Goal: Transaction & Acquisition: Purchase product/service

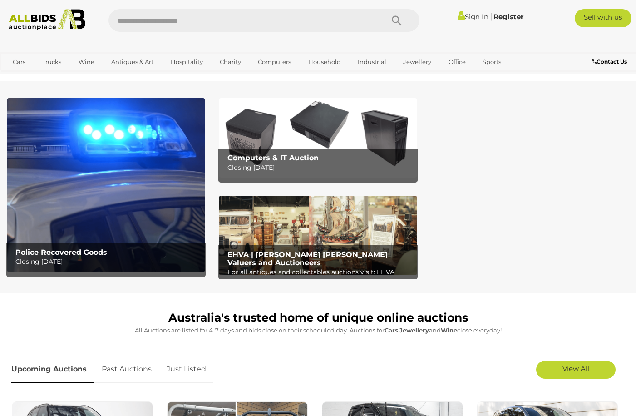
click at [470, 18] on link "Sign In" at bounding box center [472, 16] width 31 height 9
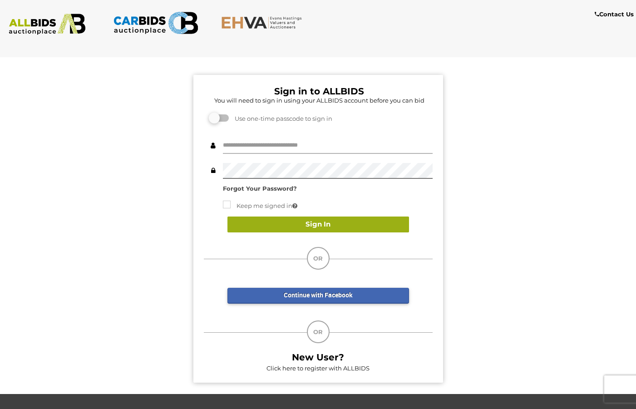
type input "**********"
click at [314, 224] on button "Sign In" at bounding box center [317, 224] width 181 height 16
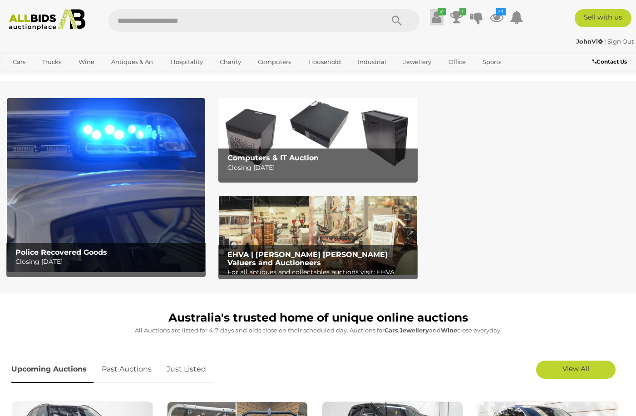
click at [441, 21] on link "✔" at bounding box center [437, 17] width 14 height 16
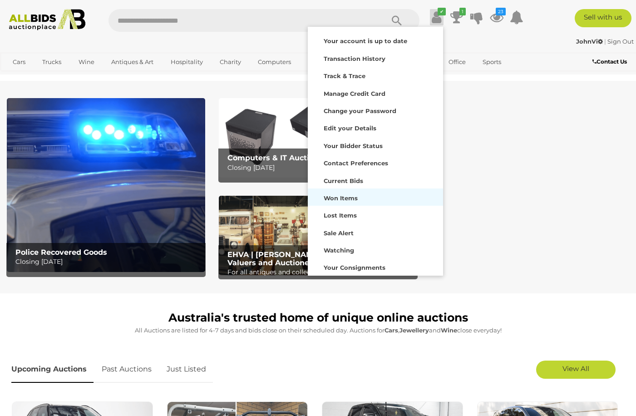
click at [336, 199] on strong "Won Items" at bounding box center [340, 197] width 34 height 7
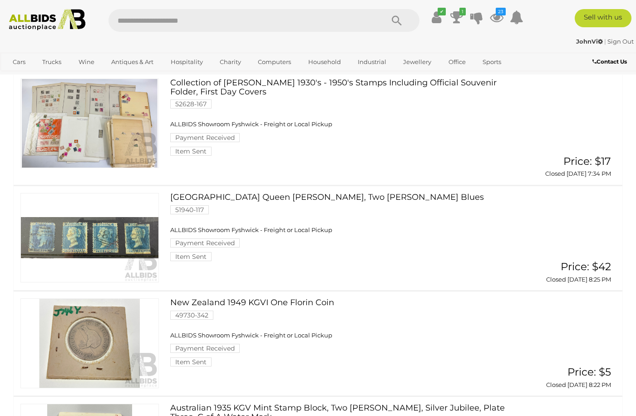
scroll to position [499, 0]
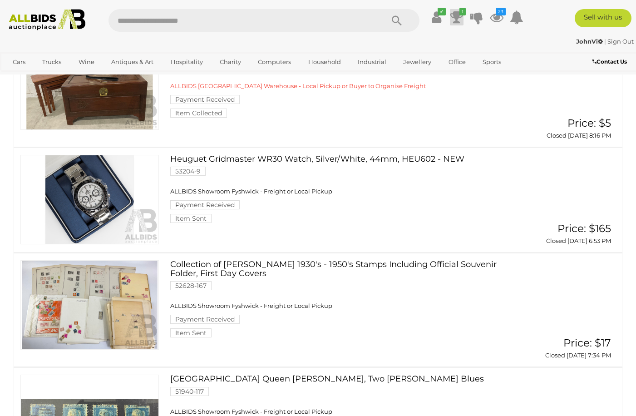
click at [457, 15] on icon at bounding box center [456, 17] width 13 height 16
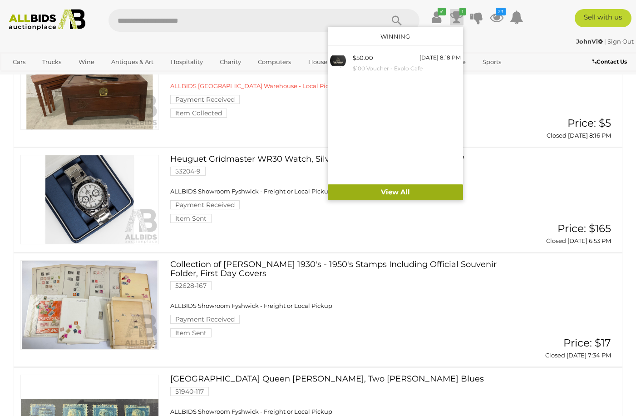
click at [397, 194] on link "View All" at bounding box center [395, 192] width 135 height 16
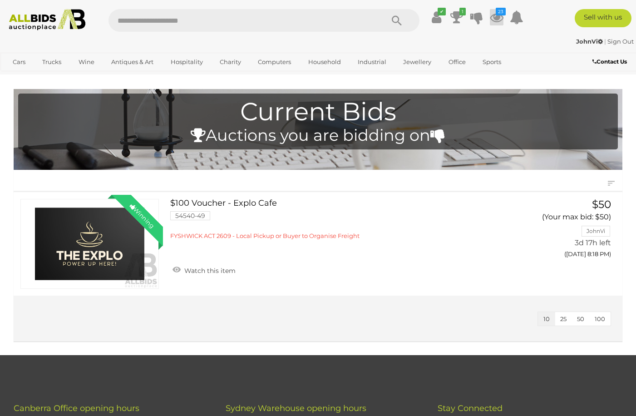
click at [498, 21] on icon at bounding box center [497, 17] width 14 height 16
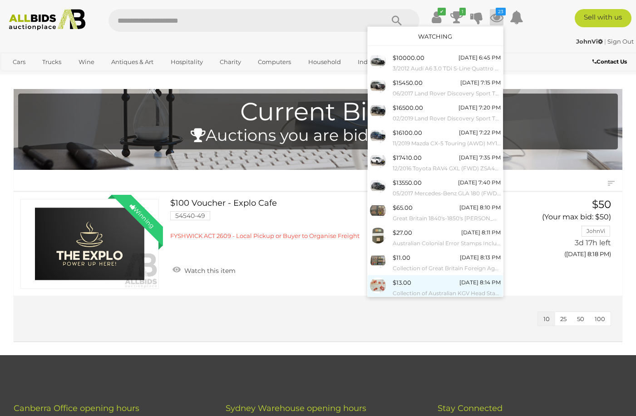
scroll to position [20, 0]
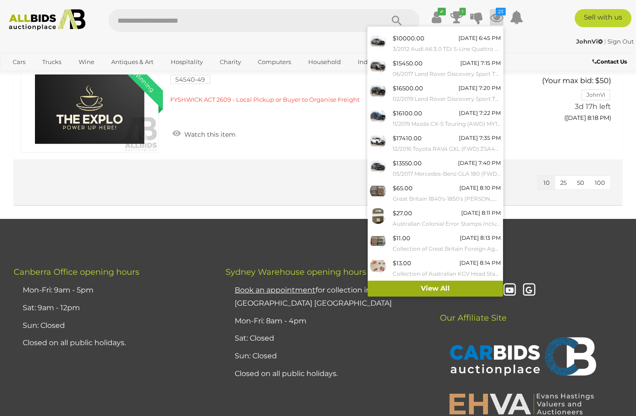
click at [425, 288] on link "View All" at bounding box center [434, 288] width 135 height 16
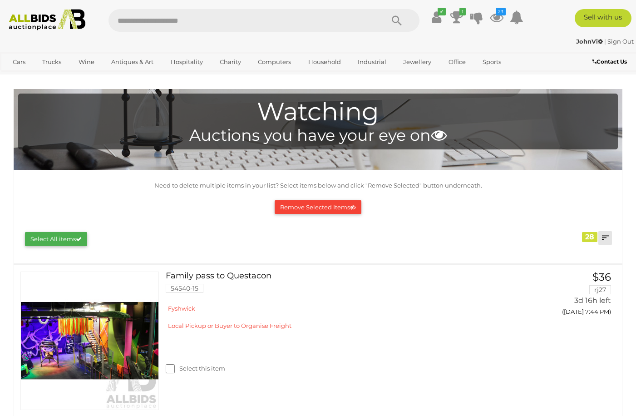
click at [605, 237] on link at bounding box center [605, 238] width 14 height 14
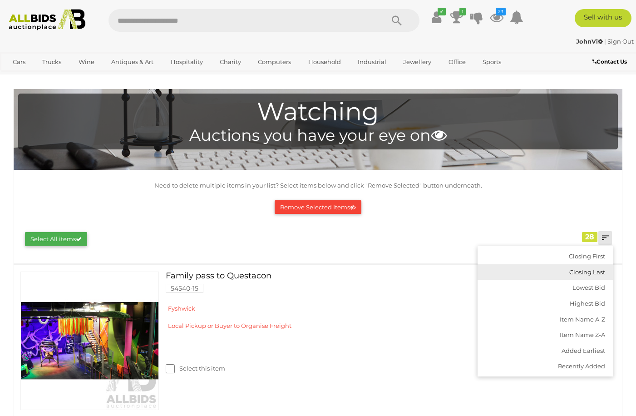
click at [589, 272] on link "Closing Last" at bounding box center [544, 272] width 135 height 16
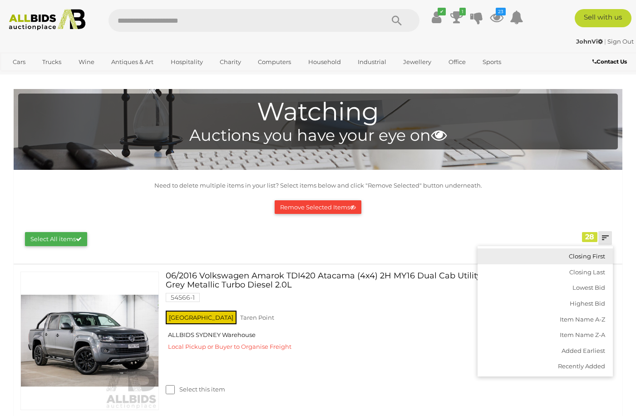
click at [582, 257] on link "Closing First" at bounding box center [544, 256] width 135 height 16
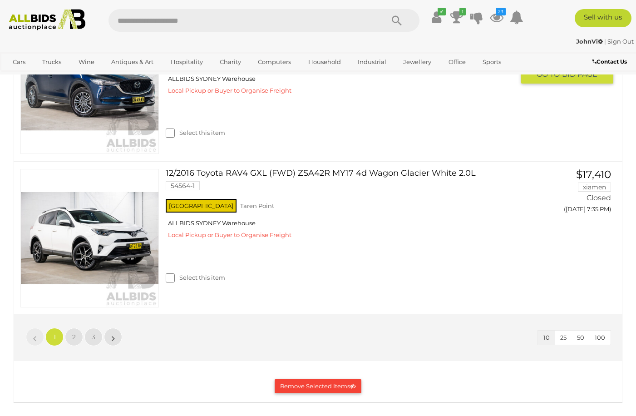
scroll to position [1497, 0]
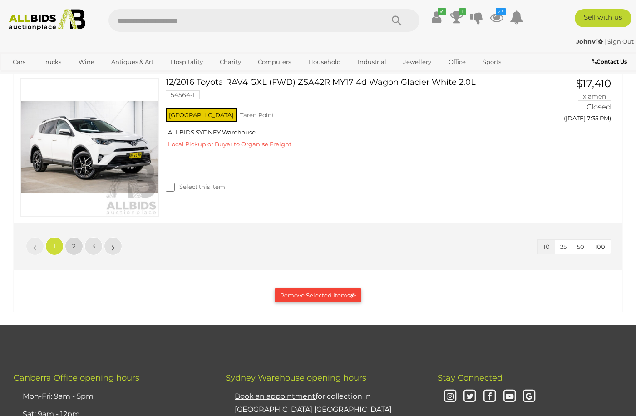
click at [73, 250] on span "2" at bounding box center [74, 246] width 4 height 8
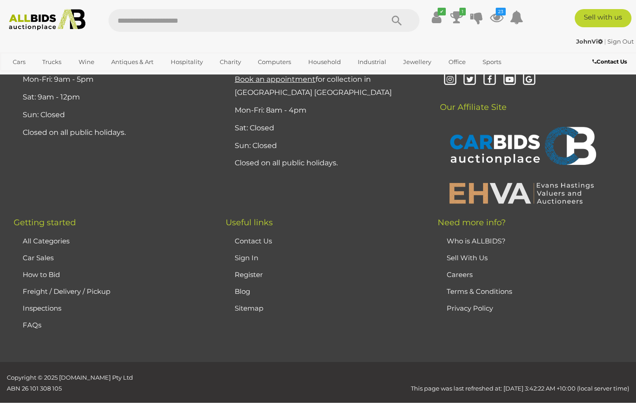
scroll to position [1633, 0]
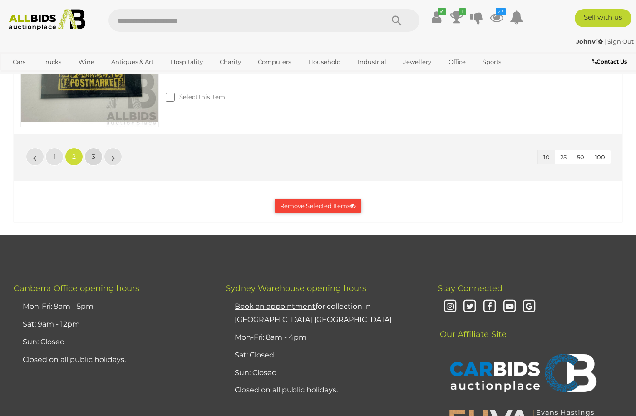
click at [93, 161] on span "3" at bounding box center [94, 156] width 4 height 8
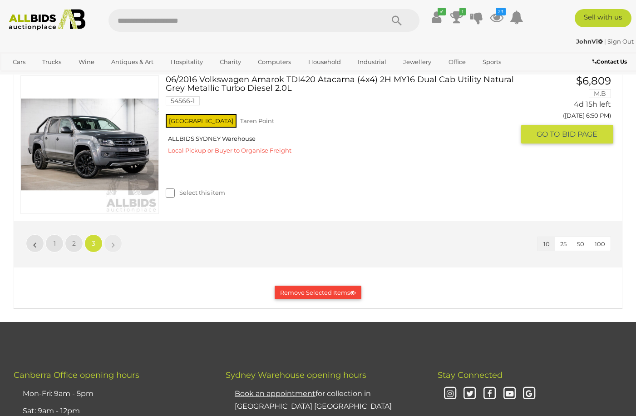
scroll to position [1225, 0]
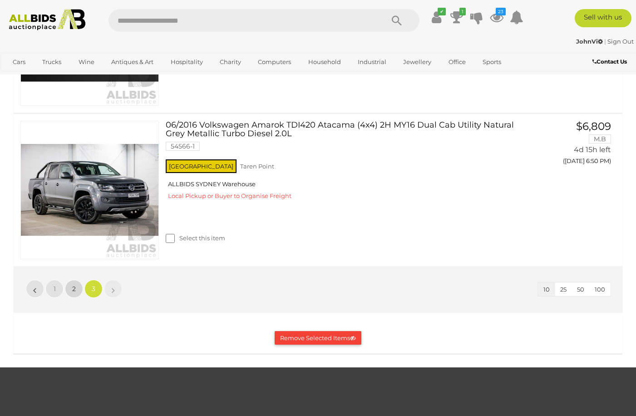
drag, startPoint x: 74, startPoint y: 287, endPoint x: 120, endPoint y: 262, distance: 52.6
click at [73, 287] on span "2" at bounding box center [74, 288] width 4 height 8
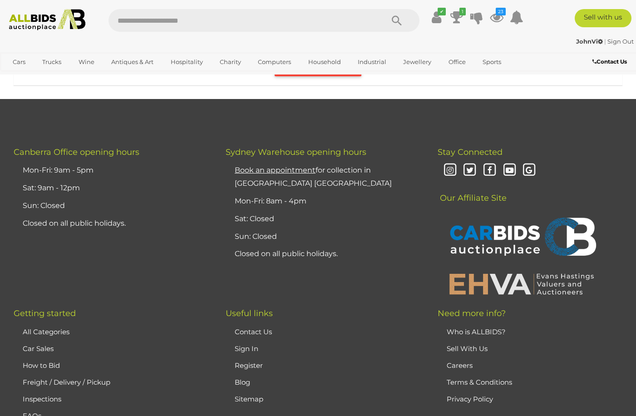
scroll to position [1588, 0]
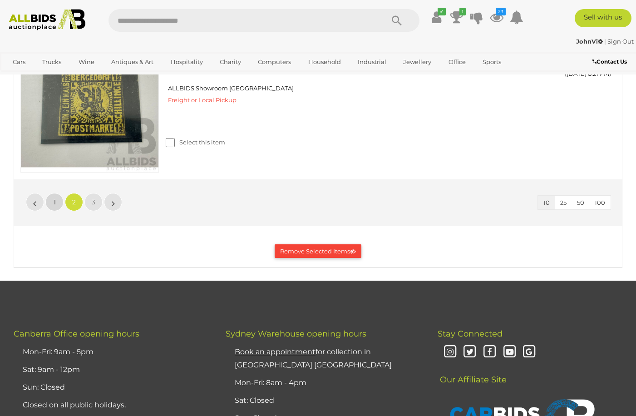
click at [51, 211] on link "1" at bounding box center [54, 202] width 18 height 18
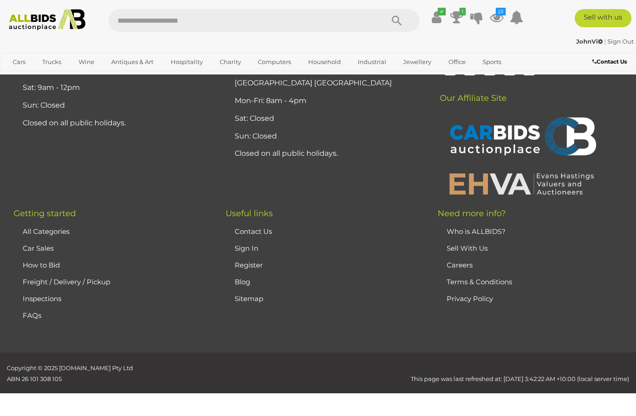
scroll to position [361, 0]
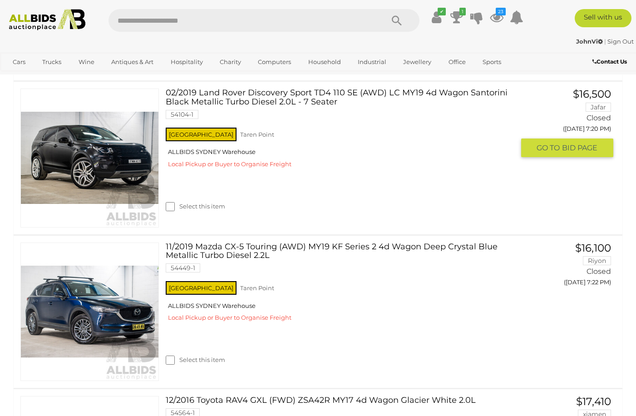
scroll to position [1270, 0]
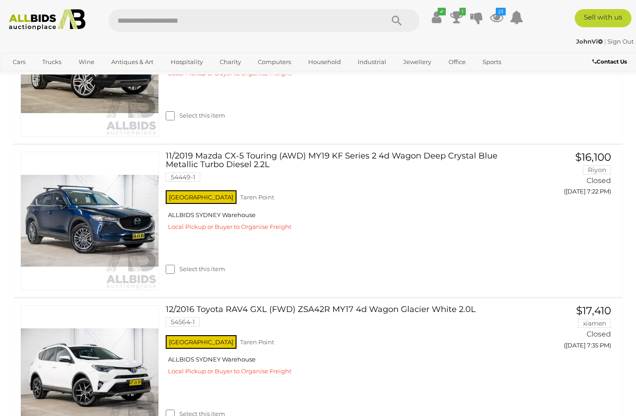
click at [144, 136] on img at bounding box center [89, 66] width 137 height 137
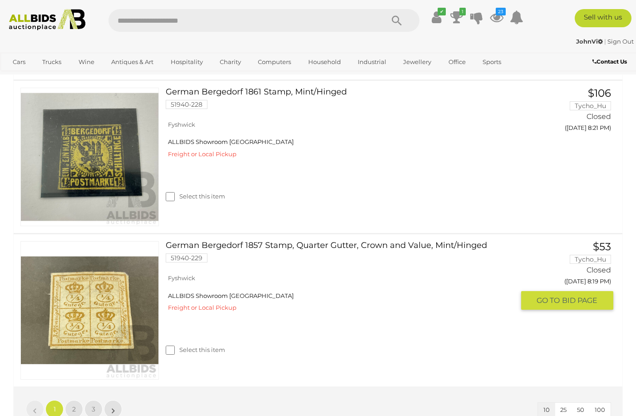
scroll to position [1185, 0]
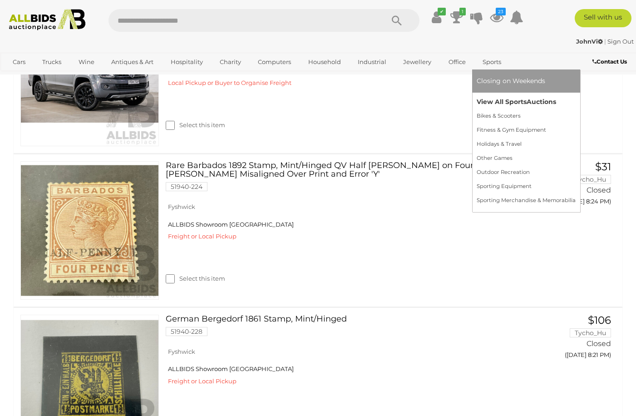
click at [511, 106] on link "View All Sports Auctions" at bounding box center [525, 102] width 99 height 14
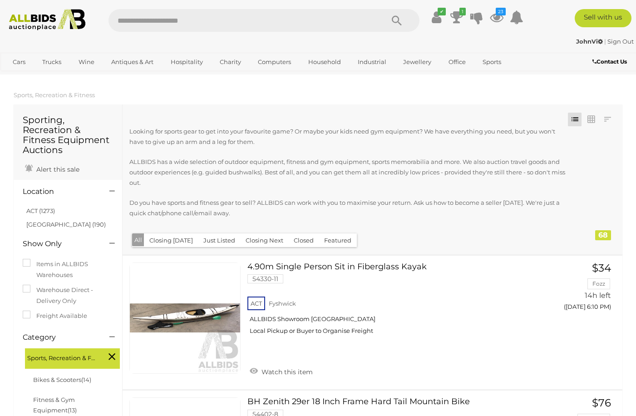
click at [217, 241] on button "Just Listed" at bounding box center [219, 240] width 43 height 14
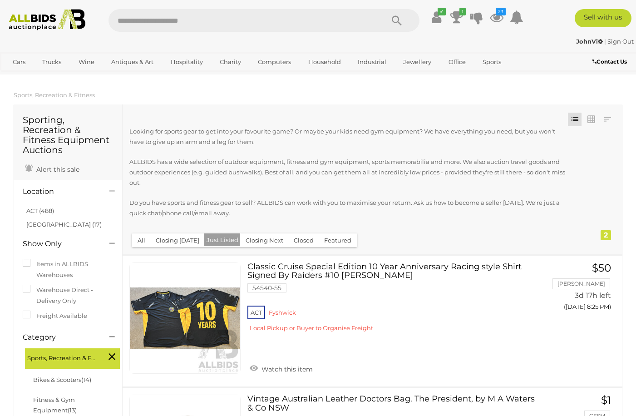
click at [30, 18] on img at bounding box center [47, 19] width 85 height 21
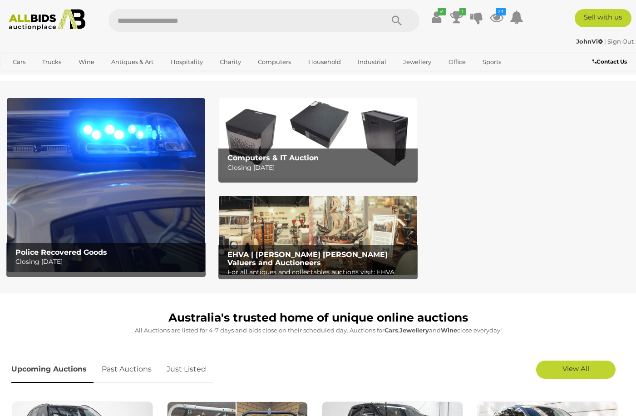
click at [35, 22] on img at bounding box center [47, 19] width 85 height 21
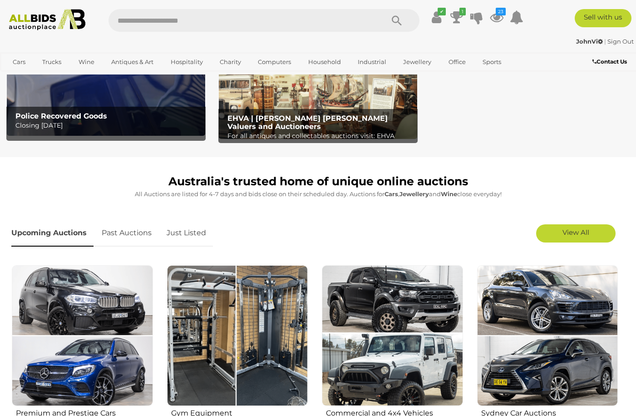
scroll to position [181, 0]
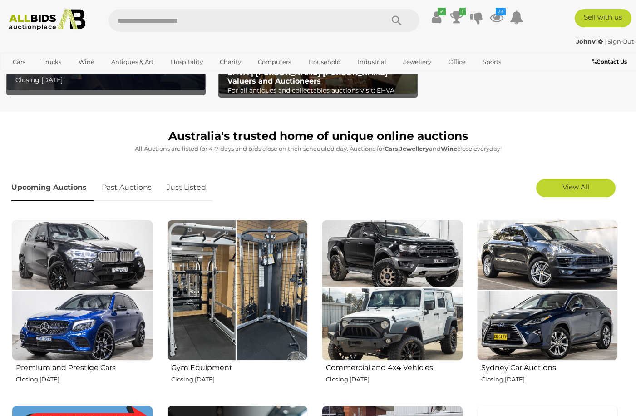
click at [195, 196] on link "Just Listed" at bounding box center [186, 187] width 53 height 27
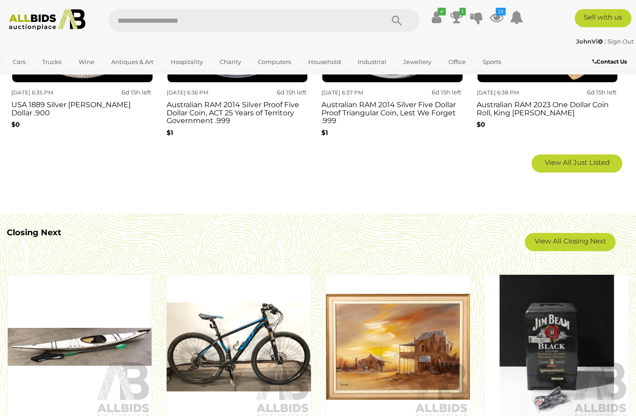
scroll to position [635, 0]
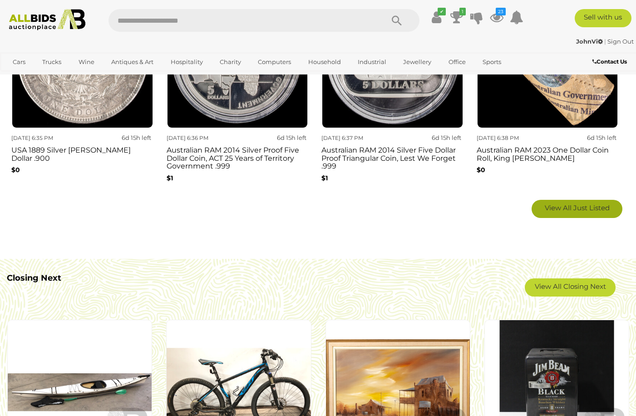
click at [574, 210] on span "View All Just Listed" at bounding box center [576, 207] width 65 height 9
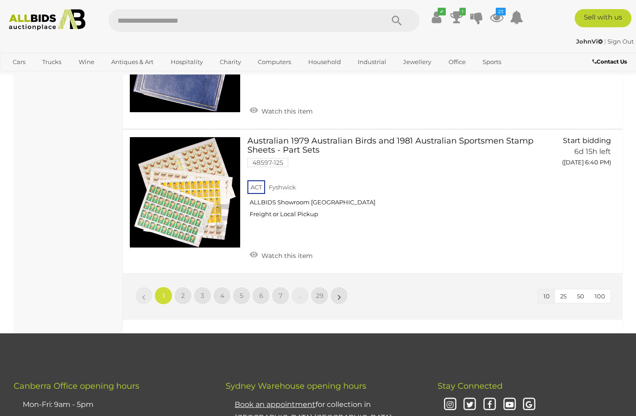
scroll to position [1316, 0]
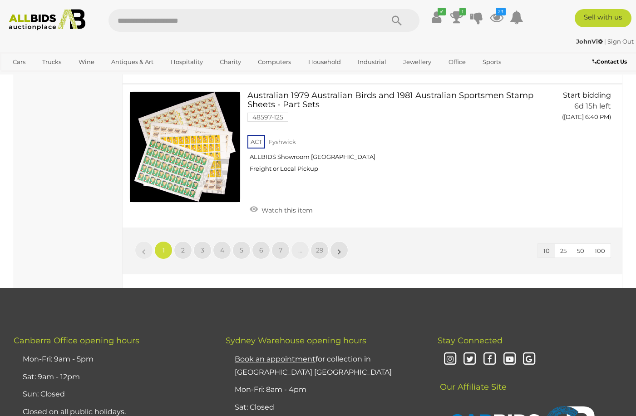
click at [600, 250] on span "100" at bounding box center [599, 250] width 10 height 7
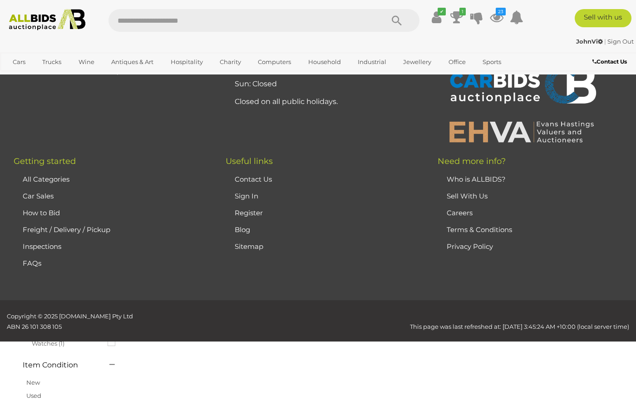
scroll to position [0, 0]
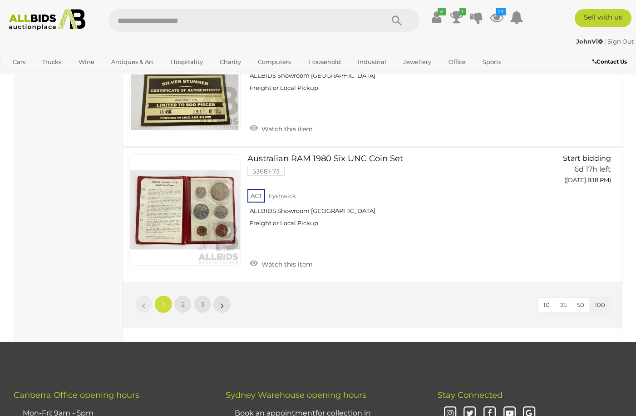
scroll to position [13927, 0]
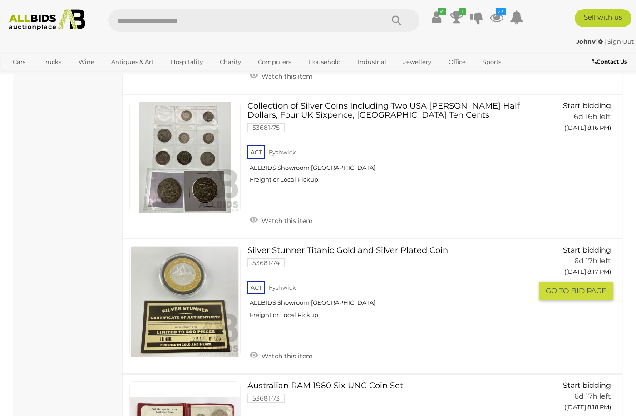
click at [281, 348] on link "Watch this item" at bounding box center [281, 355] width 68 height 14
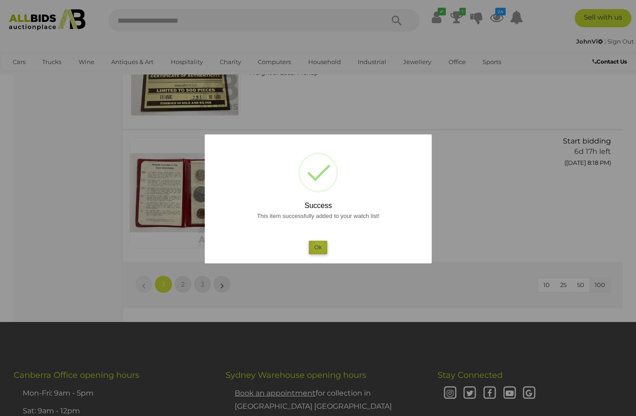
click at [319, 245] on button "Ok" at bounding box center [317, 246] width 19 height 13
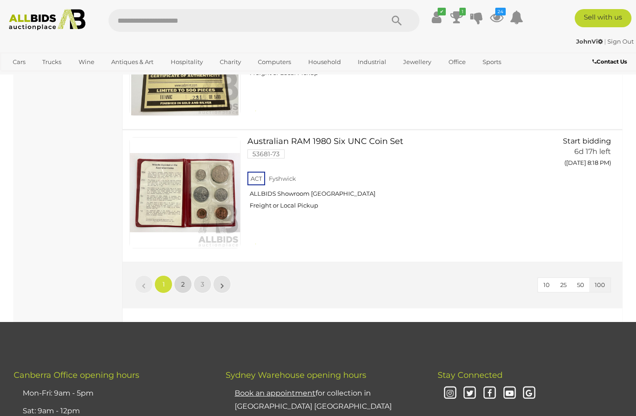
click at [175, 275] on link "2" at bounding box center [183, 284] width 18 height 18
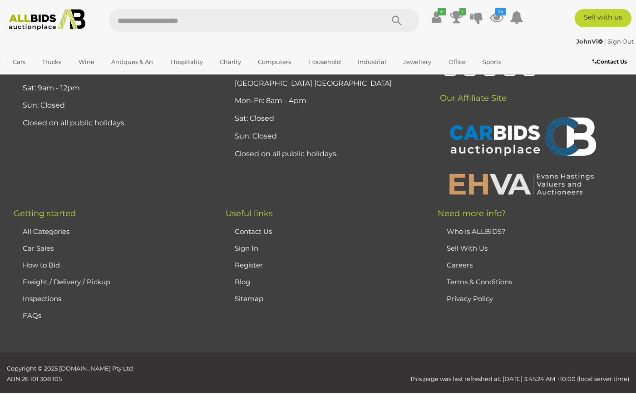
scroll to position [0, 0]
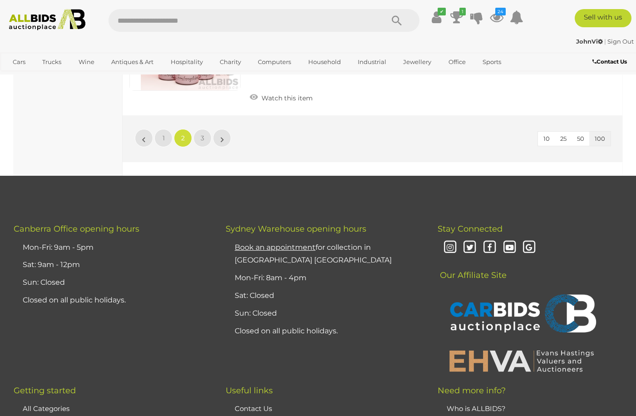
scroll to position [13837, 0]
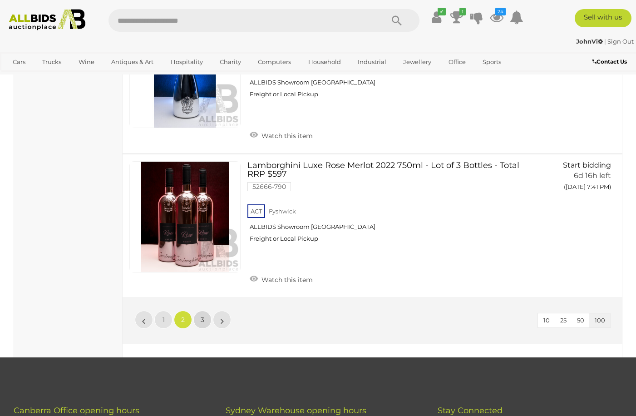
click at [201, 315] on span "3" at bounding box center [203, 319] width 4 height 8
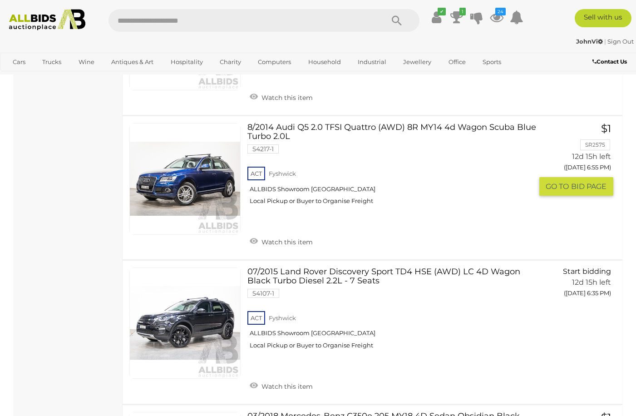
scroll to position [11160, 0]
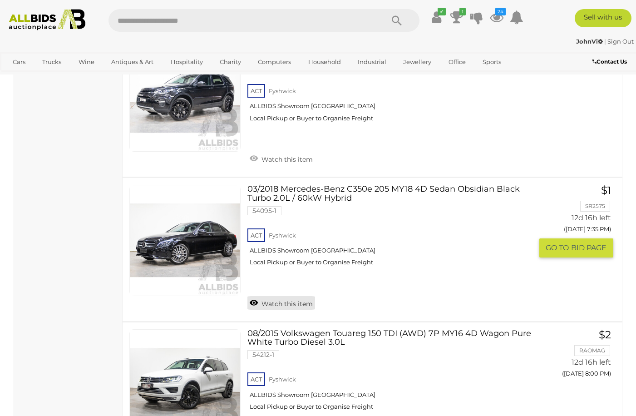
click at [281, 301] on link "Watch this item" at bounding box center [281, 303] width 68 height 14
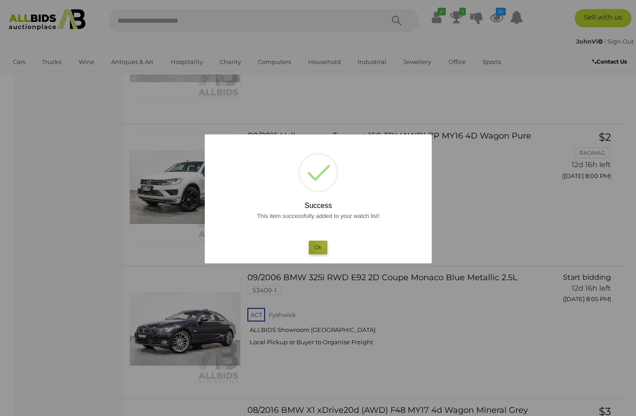
click at [323, 245] on button "Ok" at bounding box center [317, 246] width 19 height 13
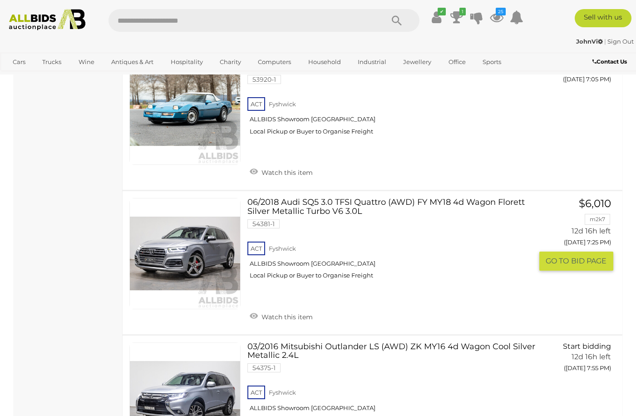
scroll to position [10525, 0]
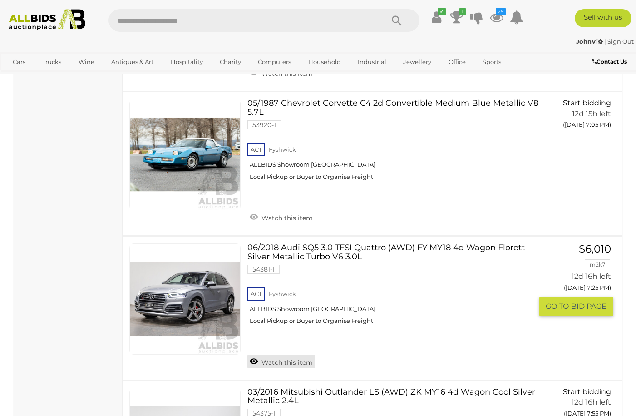
drag, startPoint x: 258, startPoint y: 364, endPoint x: 264, endPoint y: 351, distance: 14.4
click at [258, 364] on link "Watch this item" at bounding box center [281, 361] width 68 height 14
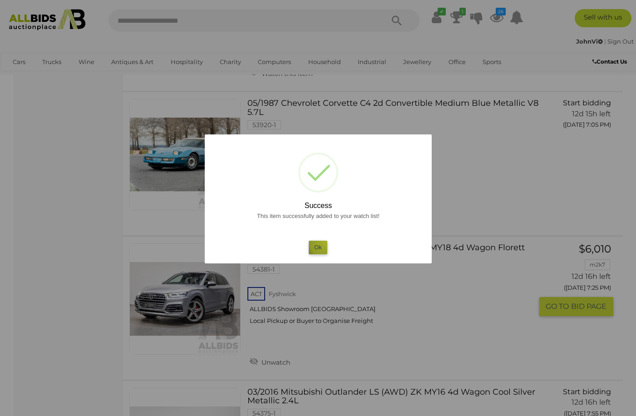
drag, startPoint x: 326, startPoint y: 242, endPoint x: 332, endPoint y: 257, distance: 16.3
click at [325, 243] on button "Ok" at bounding box center [317, 246] width 19 height 13
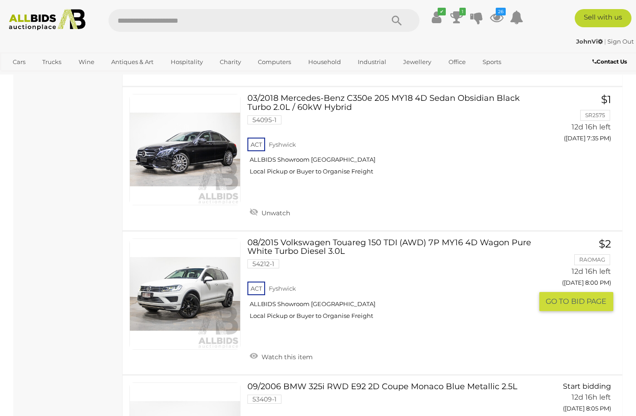
scroll to position [11206, 0]
